Goal: Task Accomplishment & Management: Complete application form

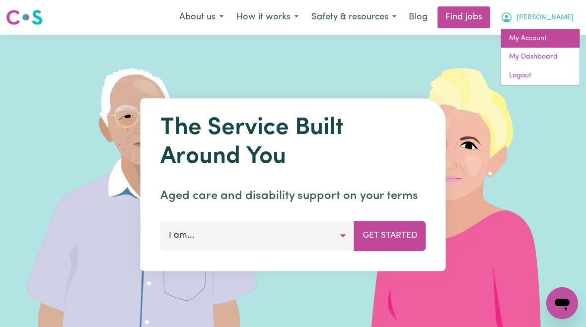
click at [530, 39] on link "My Account" at bounding box center [540, 38] width 78 height 19
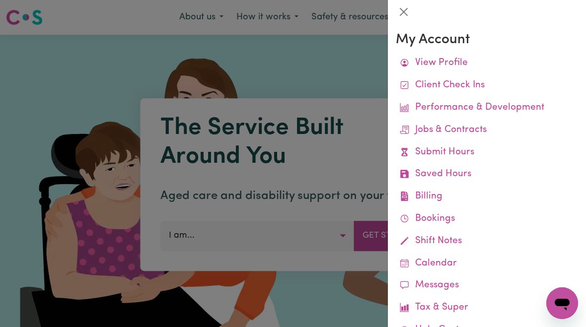
click at [454, 151] on link "Submit Hours" at bounding box center [487, 152] width 182 height 22
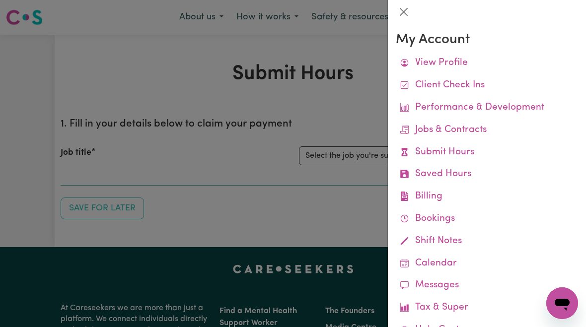
click at [339, 159] on div at bounding box center [293, 163] width 586 height 327
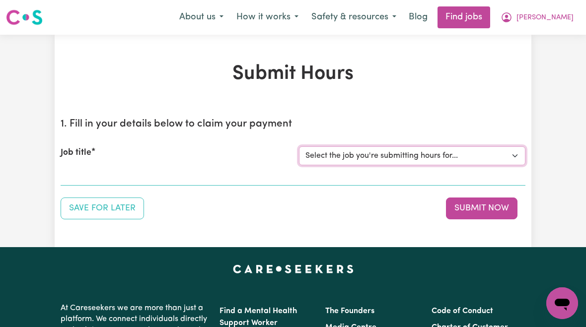
click at [407, 156] on select "Select the job you're submitting hours for... [[PERSON_NAME]] [DEMOGRAPHIC_DATA…" at bounding box center [412, 155] width 226 height 19
select select "10438"
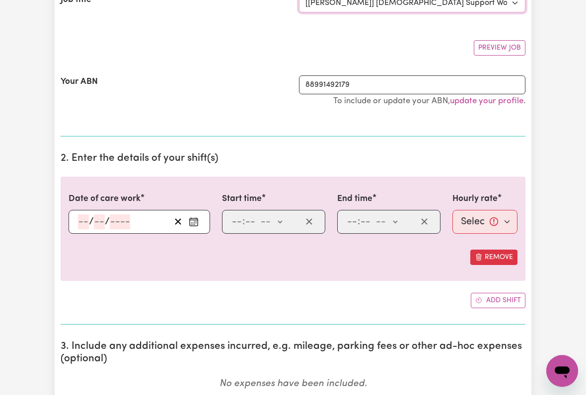
scroll to position [153, 1]
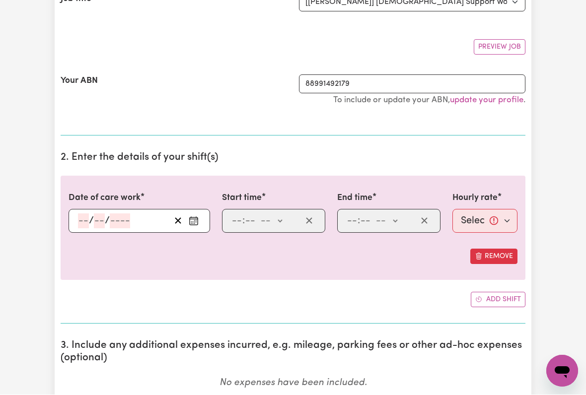
click at [79, 225] on input "number" at bounding box center [83, 221] width 11 height 15
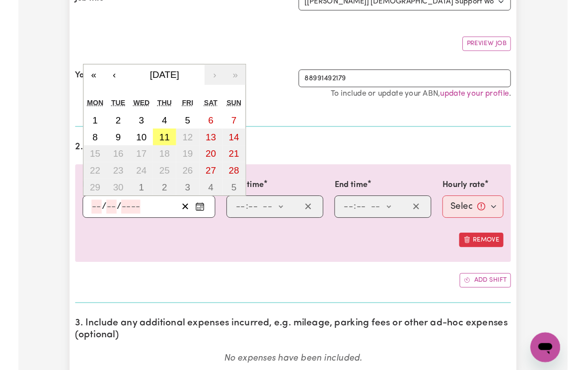
scroll to position [153, 0]
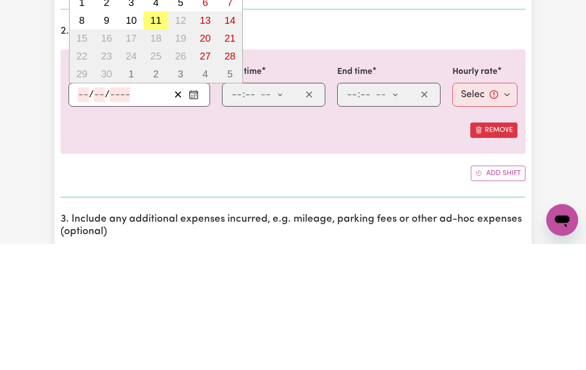
click at [155, 138] on button "11" at bounding box center [155, 147] width 25 height 18
type input "[DATE]"
type input "11"
type input "9"
type input "2025"
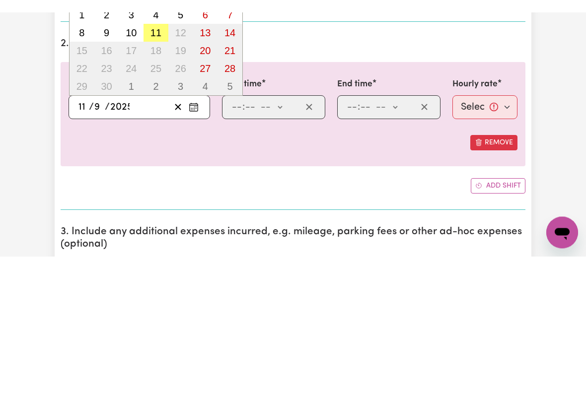
scroll to position [280, 0]
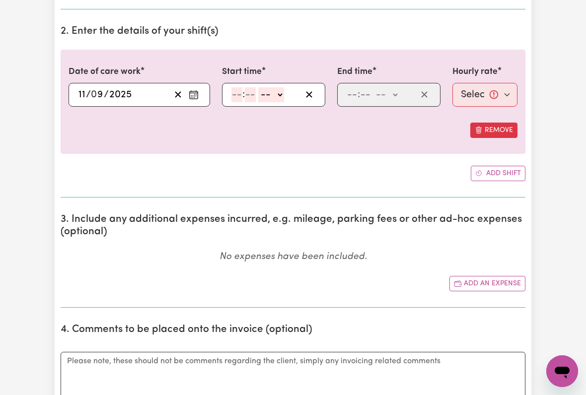
click at [241, 98] on input "number" at bounding box center [236, 94] width 11 height 15
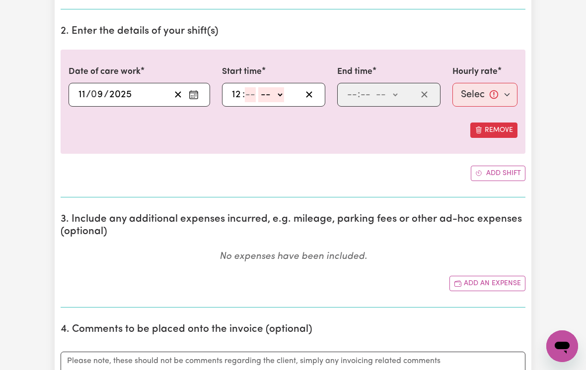
type input "12"
type input "00"
click at [284, 95] on select "-- am pm" at bounding box center [273, 94] width 26 height 15
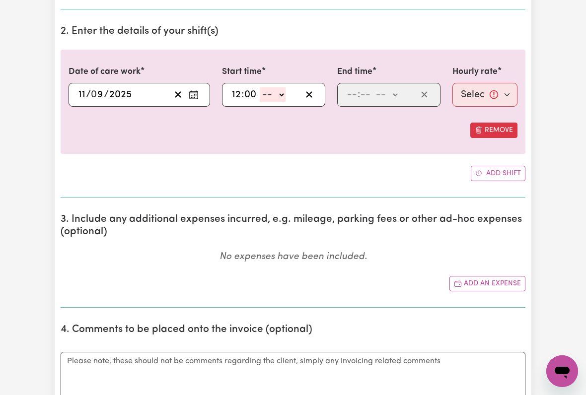
select select "pm"
type input "12:00"
type input "0"
click at [347, 94] on input "number" at bounding box center [351, 94] width 11 height 15
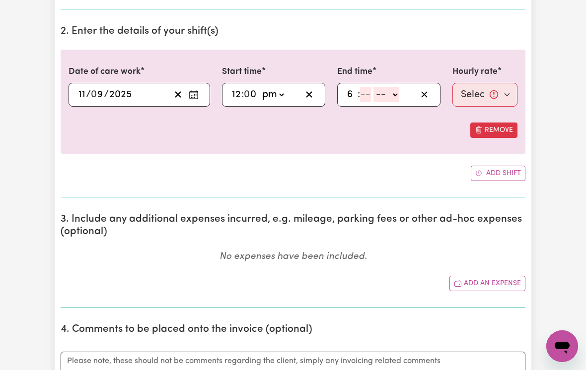
type input "6"
type input "00"
click at [398, 97] on select "-- am pm" at bounding box center [385, 94] width 26 height 15
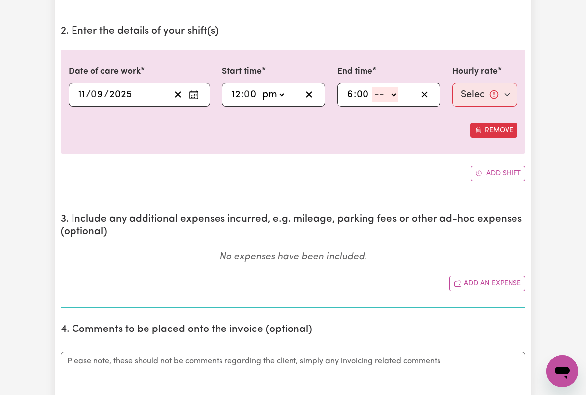
select select "pm"
type input "18:00"
type input "0"
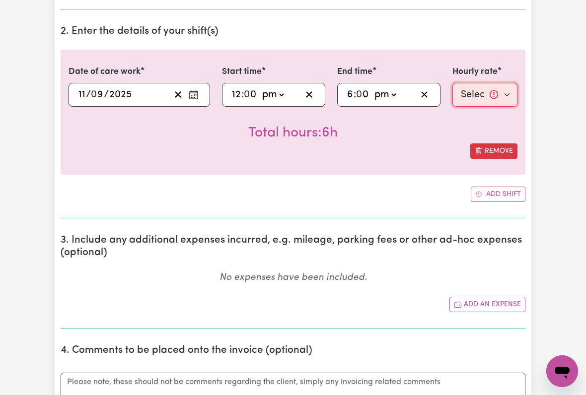
click at [470, 92] on select "Select rate... $51.36 (Weekday) $135.68 (Public Holiday) $61.07 (Evening Care)" at bounding box center [484, 95] width 65 height 24
select select "51.36-Weekday"
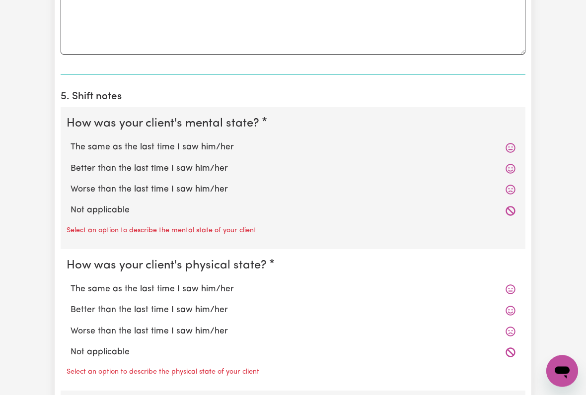
scroll to position [674, 0]
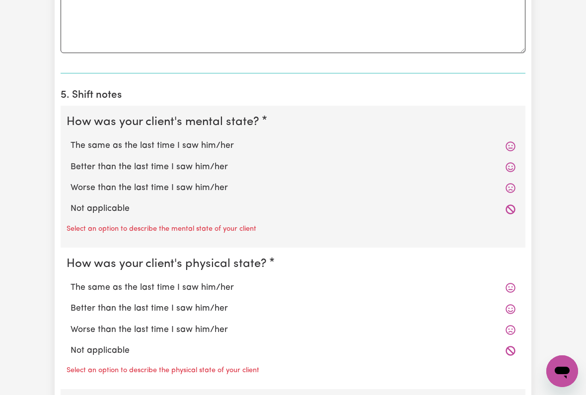
click at [208, 147] on label "The same as the last time I saw him/her" at bounding box center [292, 145] width 445 height 13
click at [70, 139] on input "The same as the last time I saw him/her" at bounding box center [70, 139] width 0 height 0
radio input "true"
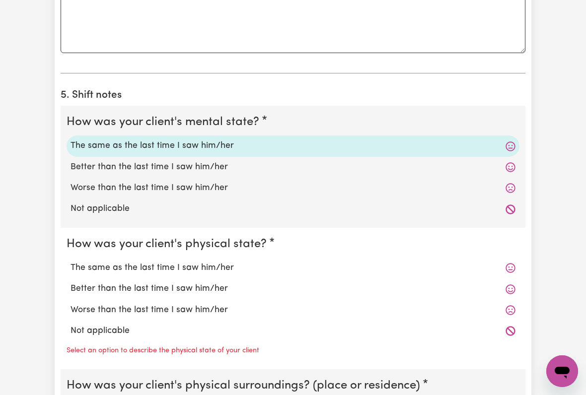
click at [191, 262] on label "The same as the last time I saw him/her" at bounding box center [292, 268] width 445 height 13
click at [70, 262] on input "The same as the last time I saw him/her" at bounding box center [70, 261] width 0 height 0
radio input "true"
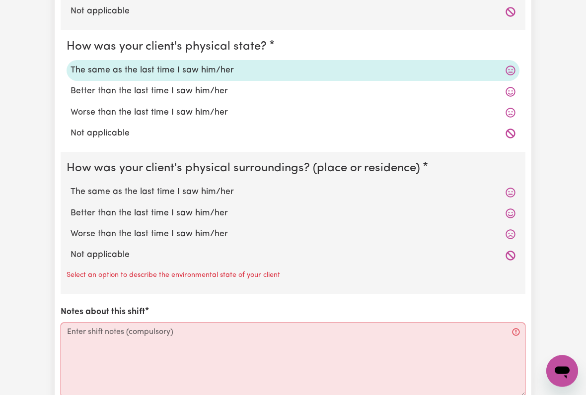
scroll to position [871, 0]
click at [212, 186] on label "The same as the last time I saw him/her" at bounding box center [292, 192] width 445 height 13
click at [70, 185] on input "The same as the last time I saw him/her" at bounding box center [70, 185] width 0 height 0
radio input "true"
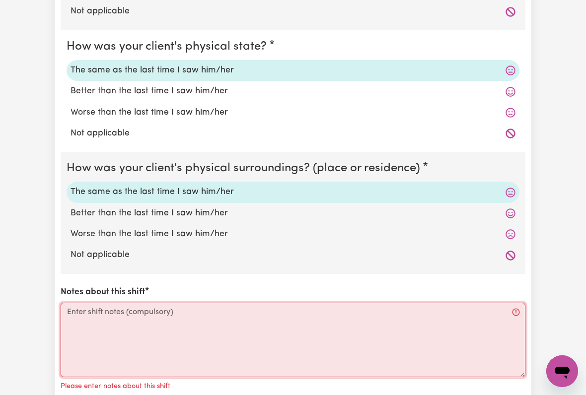
click at [94, 320] on textarea "Notes about this shift" at bounding box center [293, 340] width 465 height 74
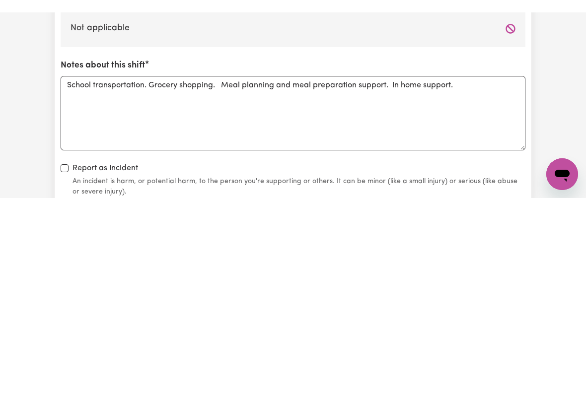
scroll to position [1111, 0]
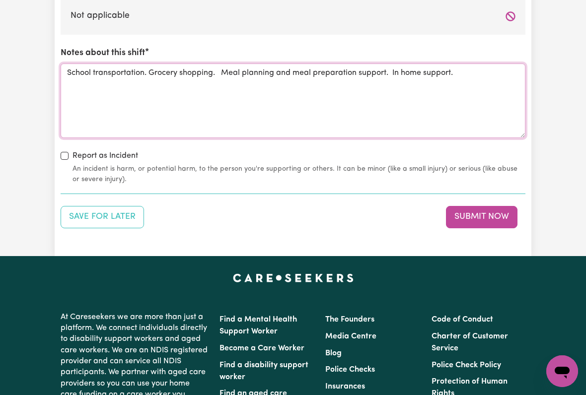
type textarea "School transportation. Grocery shopping. Meal planning and meal preparation sup…"
click at [479, 213] on button "Submit Now" at bounding box center [481, 217] width 71 height 22
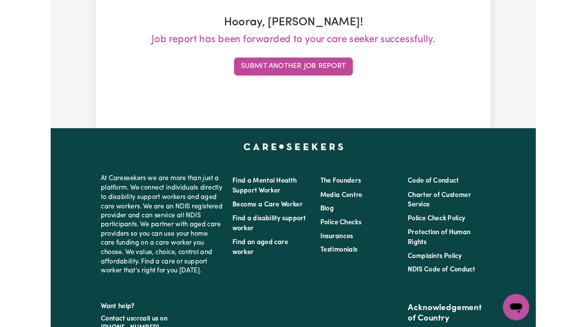
scroll to position [0, 0]
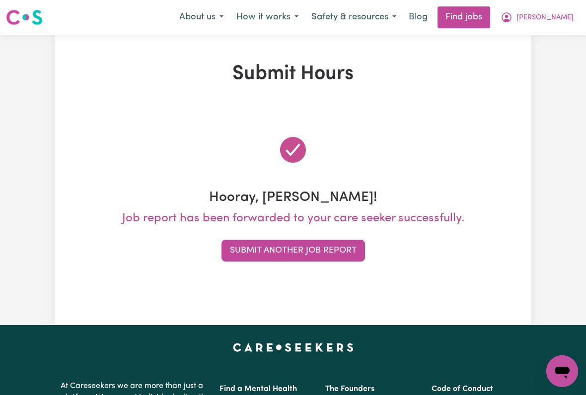
click at [551, 23] on span "[PERSON_NAME]" at bounding box center [544, 17] width 57 height 11
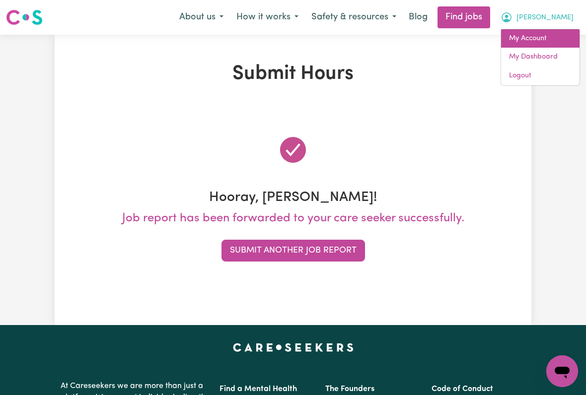
click at [529, 38] on link "My Account" at bounding box center [540, 38] width 78 height 19
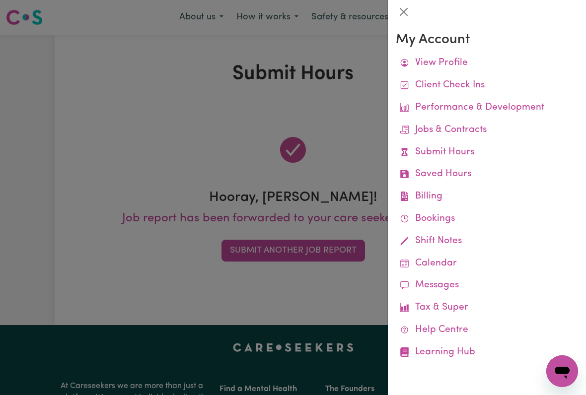
click at [0, 0] on link "Job Reports" at bounding box center [0, 0] width 0 height 0
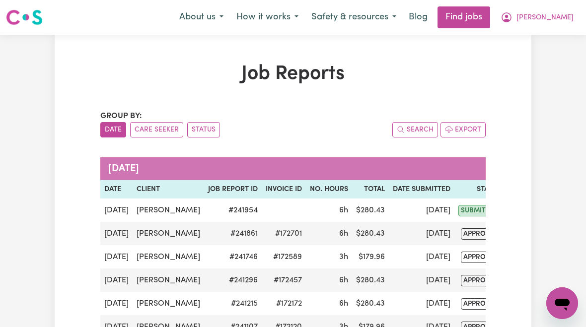
click at [553, 22] on span "[PERSON_NAME]" at bounding box center [544, 17] width 57 height 11
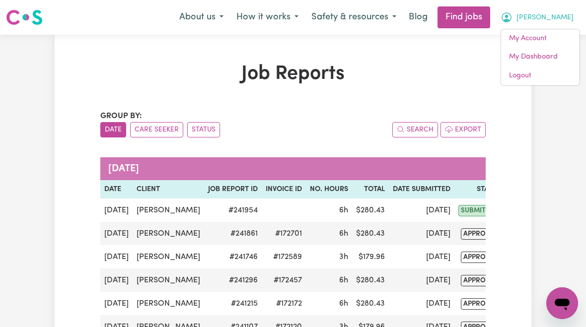
click at [539, 38] on link "My Account" at bounding box center [540, 38] width 78 height 19
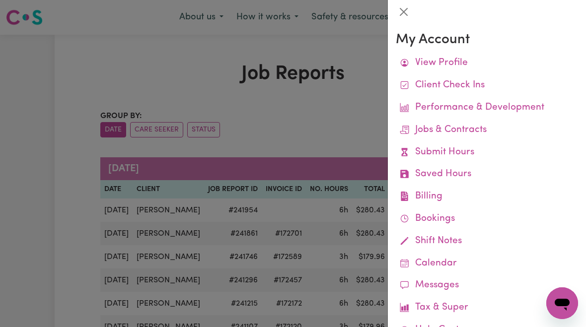
click at [0, 0] on link "Remittances" at bounding box center [0, 0] width 0 height 0
